Goal: Information Seeking & Learning: Learn about a topic

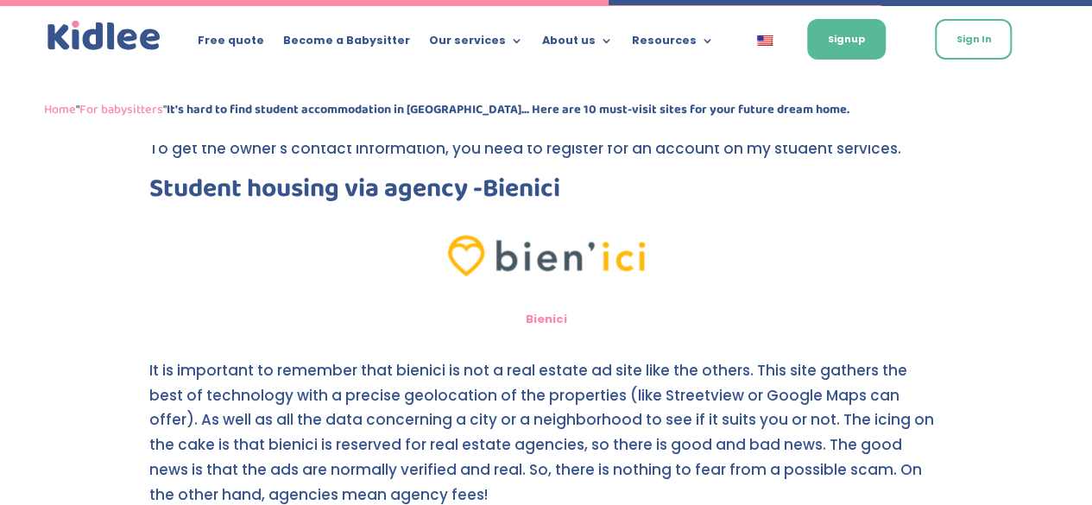
click at [540, 318] on link "Bienici" at bounding box center [546, 318] width 41 height 16
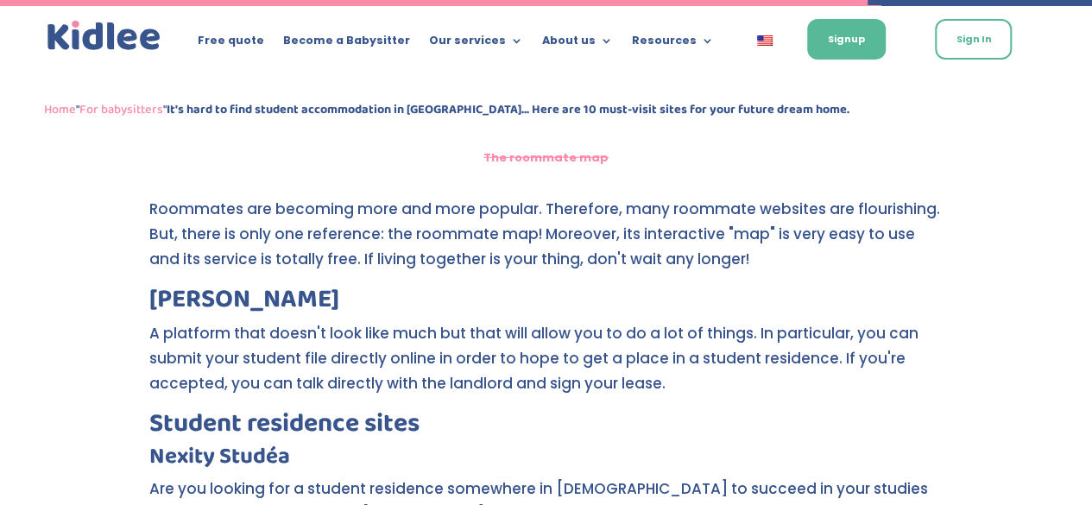
scroll to position [2460, 0]
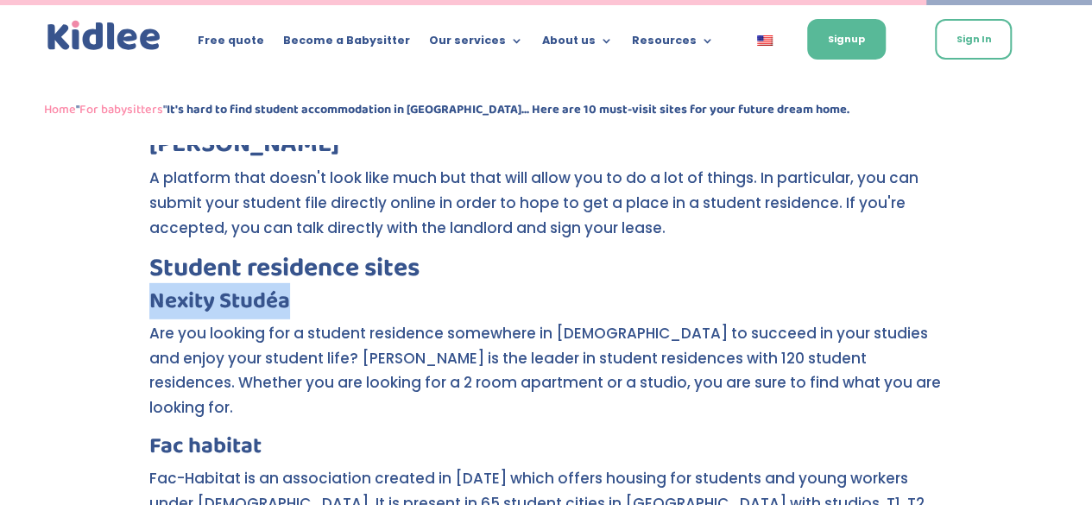
drag, startPoint x: 309, startPoint y: 300, endPoint x: 146, endPoint y: 302, distance: 163.2
copy strong "Nexity Studéa"
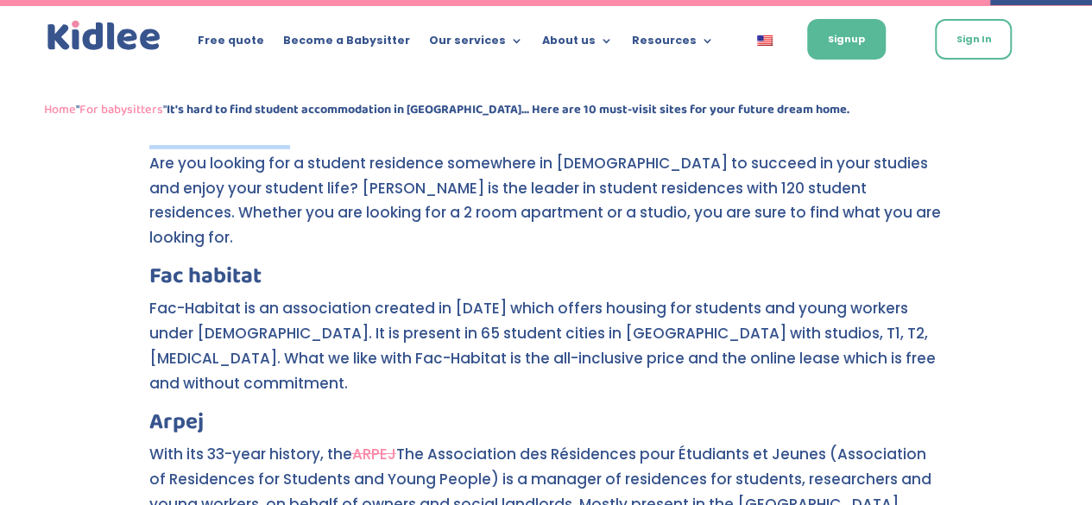
scroll to position [2639, 0]
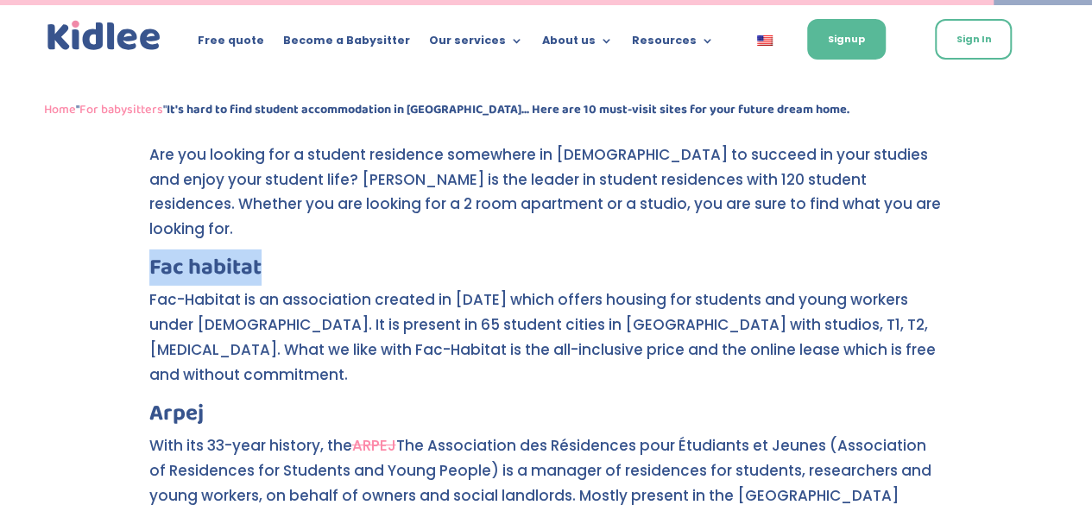
drag, startPoint x: 311, startPoint y: 247, endPoint x: 129, endPoint y: 246, distance: 182.2
copy link "Fac habitat"
click at [316, 332] on p "Fac-Habitat is an association created in [DATE] which offers housing for studen…" at bounding box center [546, 345] width 795 height 115
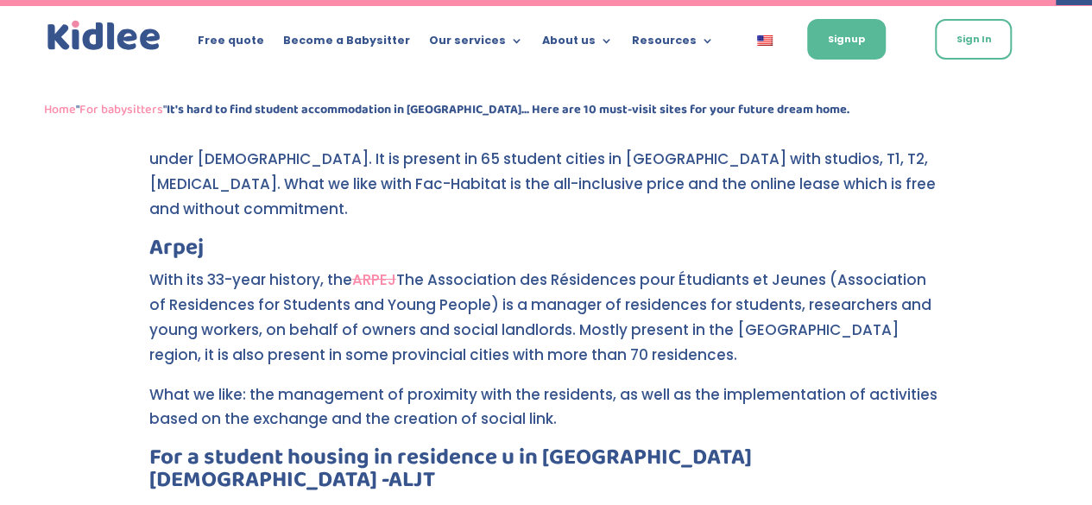
scroll to position [2836, 0]
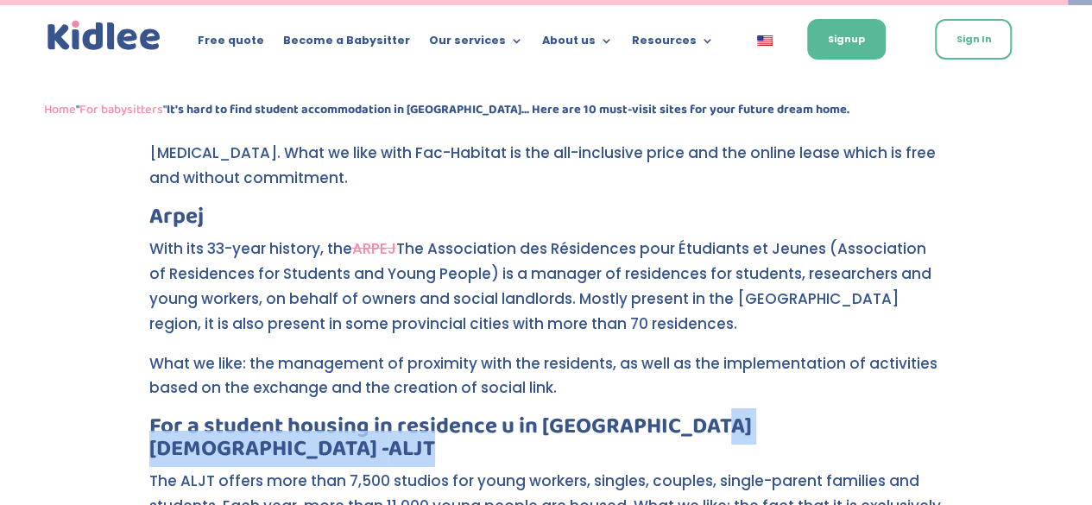
drag, startPoint x: 684, startPoint y: 372, endPoint x: 738, endPoint y: 372, distance: 53.5
click at [738, 415] on h3 "For a student housing in residence u in [GEOGRAPHIC_DATA][DEMOGRAPHIC_DATA]" at bounding box center [546, 442] width 795 height 54
copy h3 "ALJT"
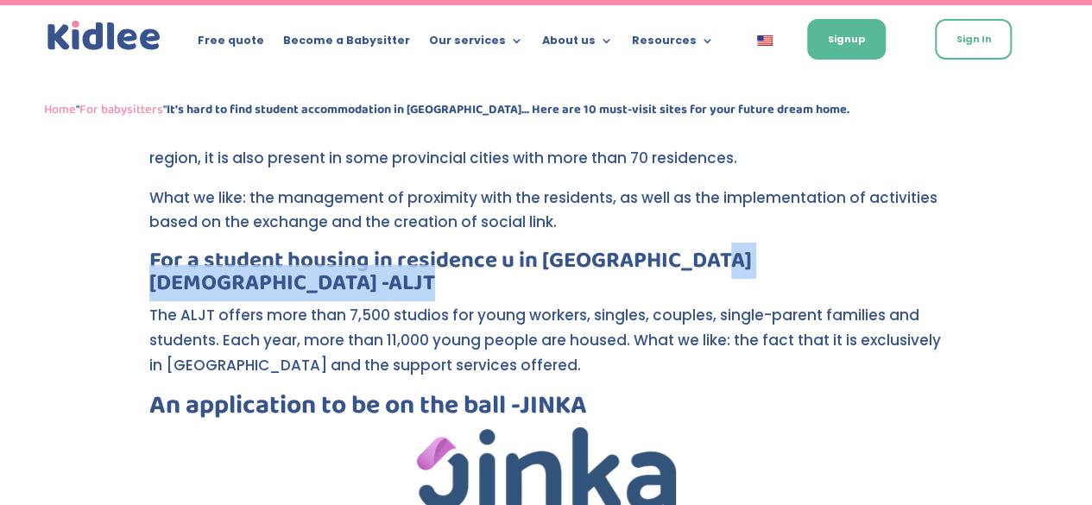
scroll to position [2818, 0]
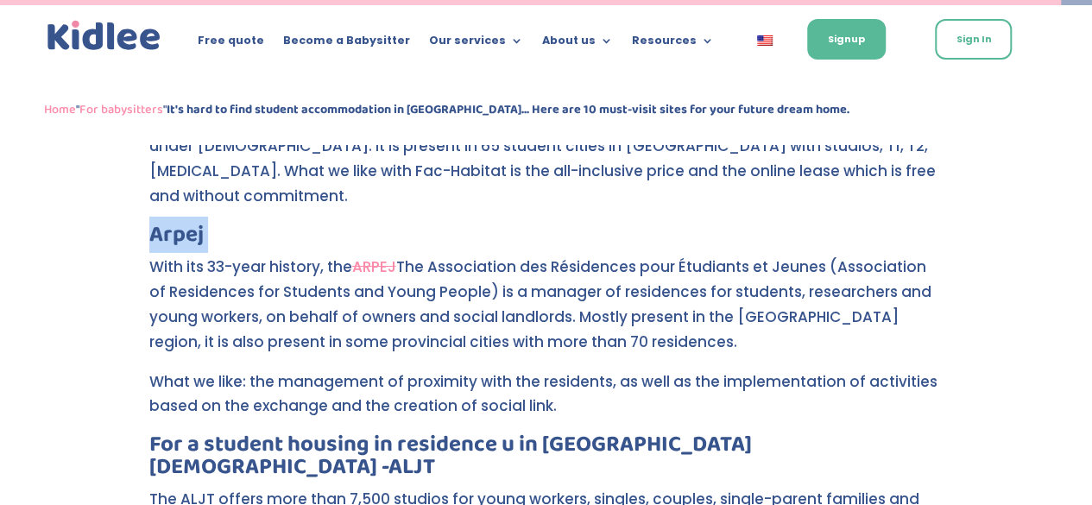
drag, startPoint x: 218, startPoint y: 190, endPoint x: 126, endPoint y: 187, distance: 92.4
copy h3 "Arpej"
